Goal: Find specific fact: Find specific fact

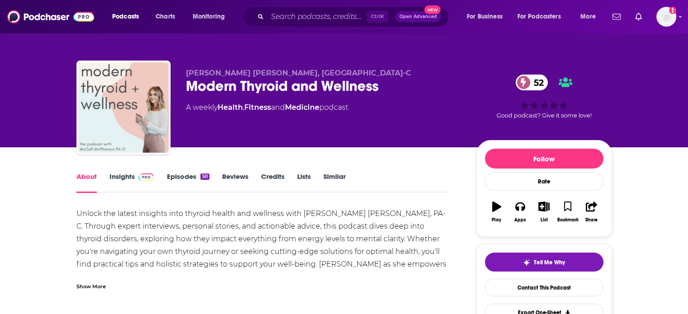
click at [123, 175] on link "Insights" at bounding box center [131, 182] width 45 height 21
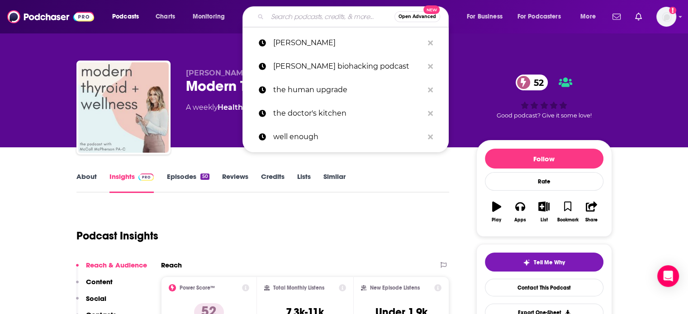
click at [290, 11] on input "Search podcasts, credits, & more..." at bounding box center [330, 16] width 127 height 14
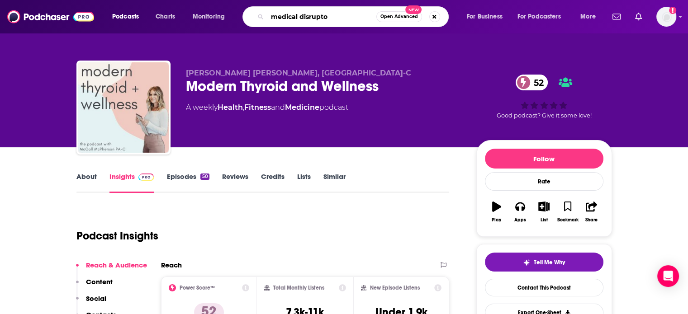
type input "medical disruptor"
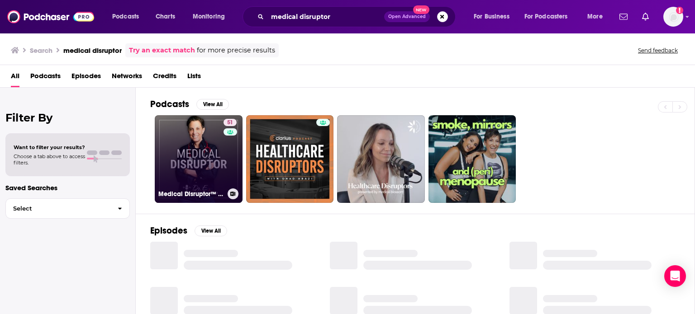
click at [212, 153] on link "51 Medical Disruptor™ by Dr. E" at bounding box center [199, 159] width 88 height 88
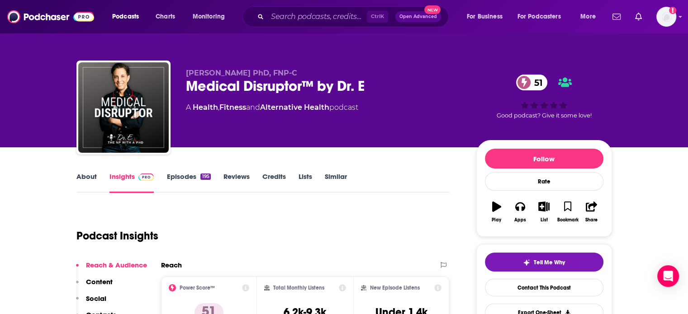
drag, startPoint x: 307, startPoint y: 75, endPoint x: 178, endPoint y: 72, distance: 129.8
click at [178, 72] on div "[PERSON_NAME] PhD, FNP-C Medical Disruptor™ by Dr. E 51 A Health , Fitness and …" at bounding box center [343, 110] width 535 height 98
copy span "[PERSON_NAME] PhD, FNP-C"
